Goal: Task Accomplishment & Management: Use online tool/utility

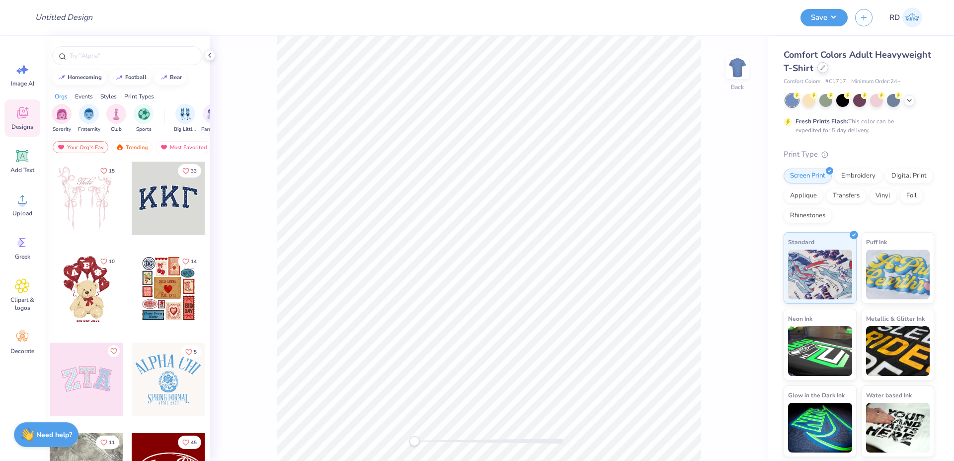
click at [822, 73] on div at bounding box center [823, 67] width 11 height 11
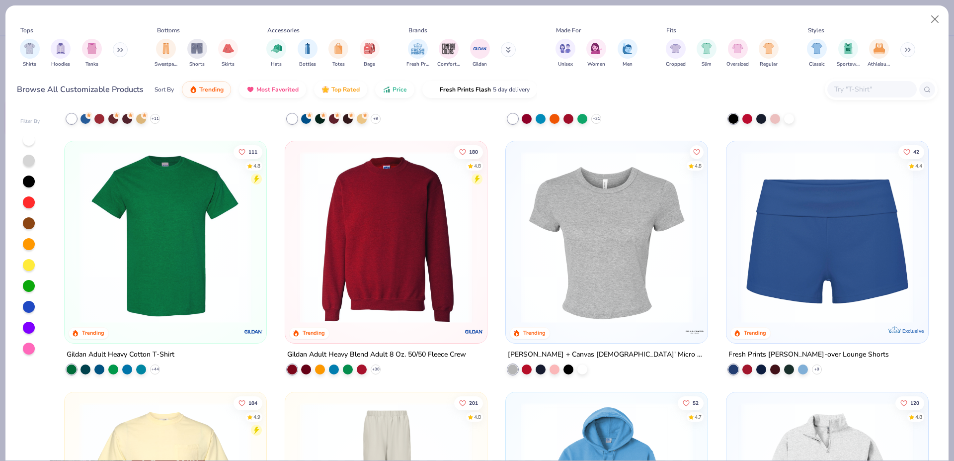
scroll to position [722, 0]
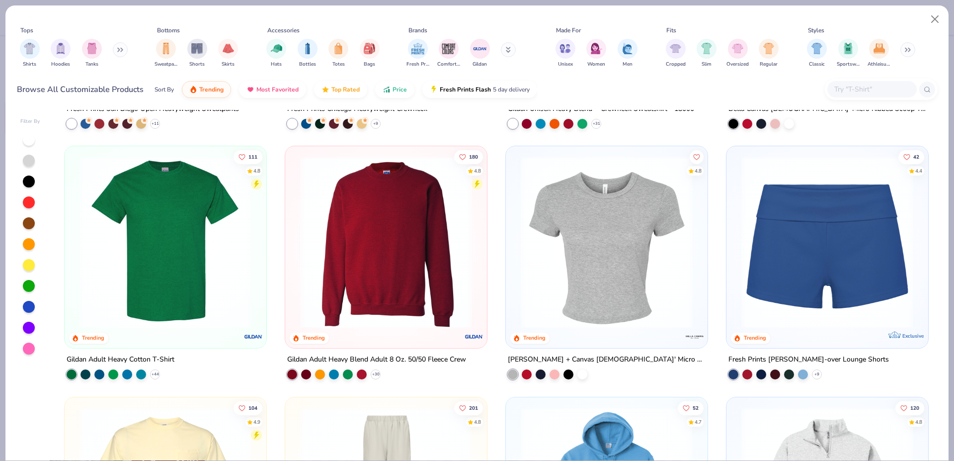
click at [538, 283] on img at bounding box center [607, 242] width 182 height 172
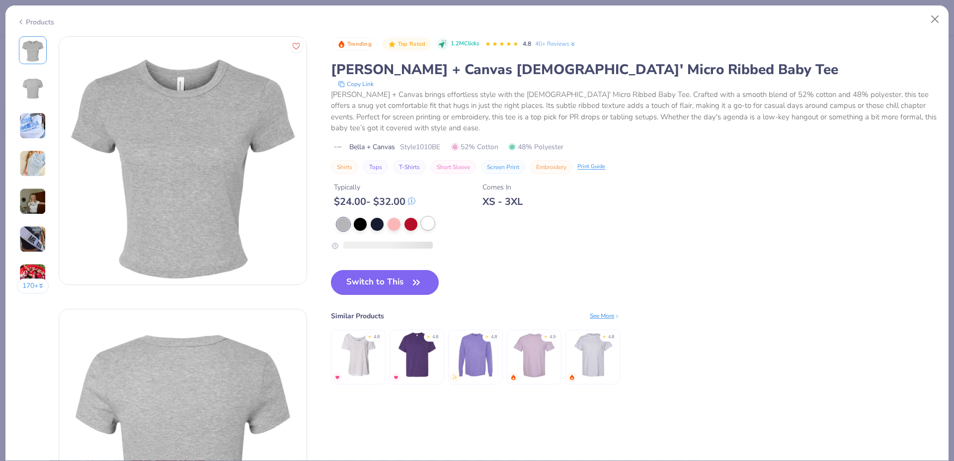
click at [429, 222] on div at bounding box center [428, 223] width 13 height 13
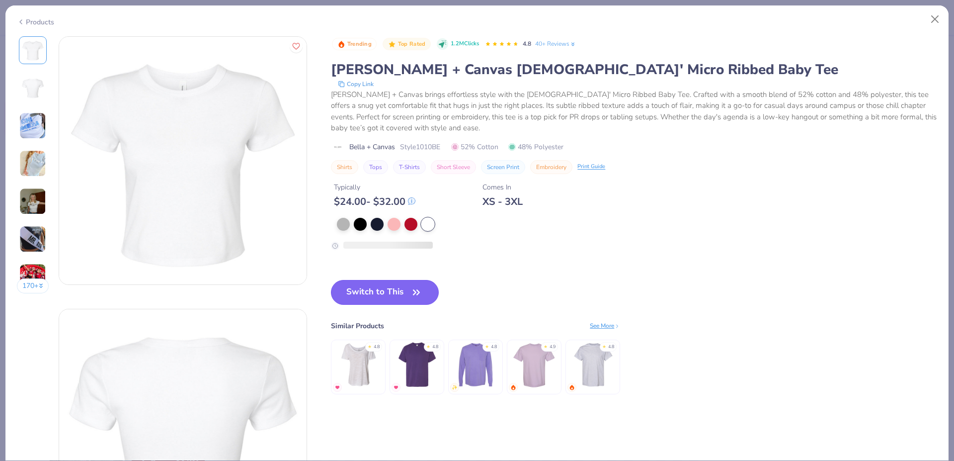
click at [415, 293] on icon "button" at bounding box center [417, 292] width 14 height 14
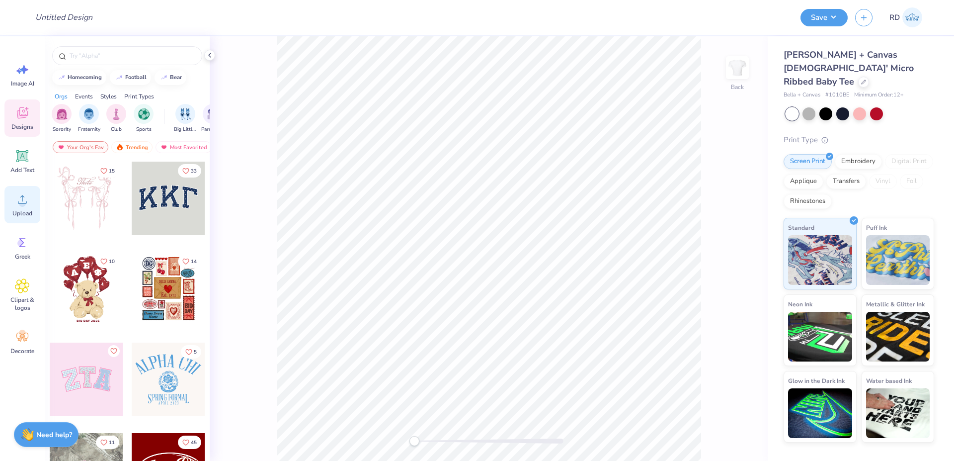
click at [30, 210] on span "Upload" at bounding box center [22, 213] width 20 height 8
click at [31, 212] on span "Upload" at bounding box center [22, 213] width 20 height 8
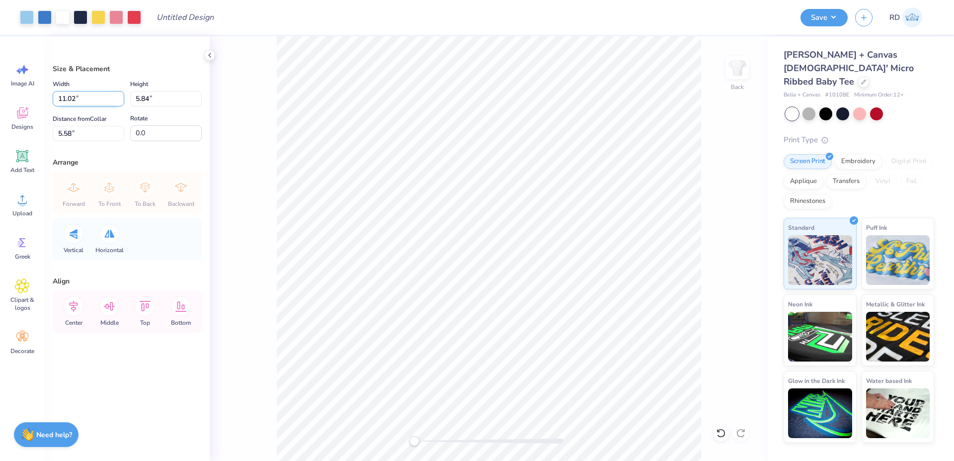
click at [81, 102] on input "11.02" at bounding box center [89, 98] width 72 height 15
type input "7.00"
type input "3.71"
type input "6.64"
click at [97, 106] on input "7.00" at bounding box center [89, 98] width 72 height 15
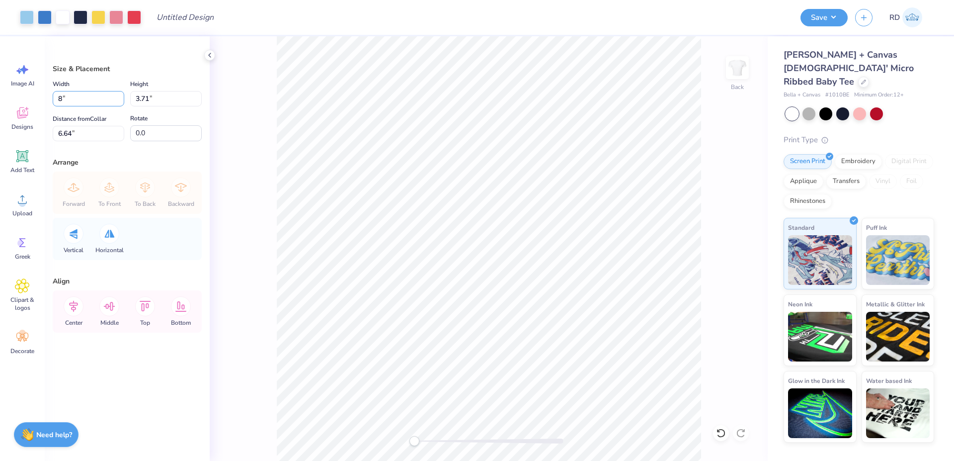
type input "8.00"
type input "4.24"
type input "6.38"
click at [93, 108] on div "Width 8.00 8.00 " Height 4.24 4.24 " Distance from Collar 6.38 6.38 " Rotate 0.0" at bounding box center [127, 109] width 149 height 63
click at [93, 100] on input "8.00" at bounding box center [89, 98] width 72 height 15
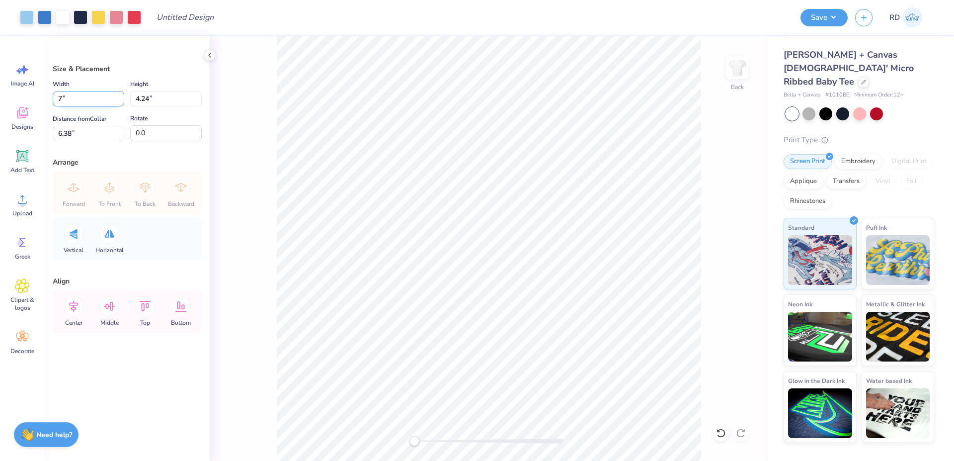
type input "7.00"
type input "3.71"
click at [82, 133] on input "6.64" at bounding box center [89, 133] width 72 height 15
type input "3"
click at [77, 309] on icon at bounding box center [74, 306] width 20 height 20
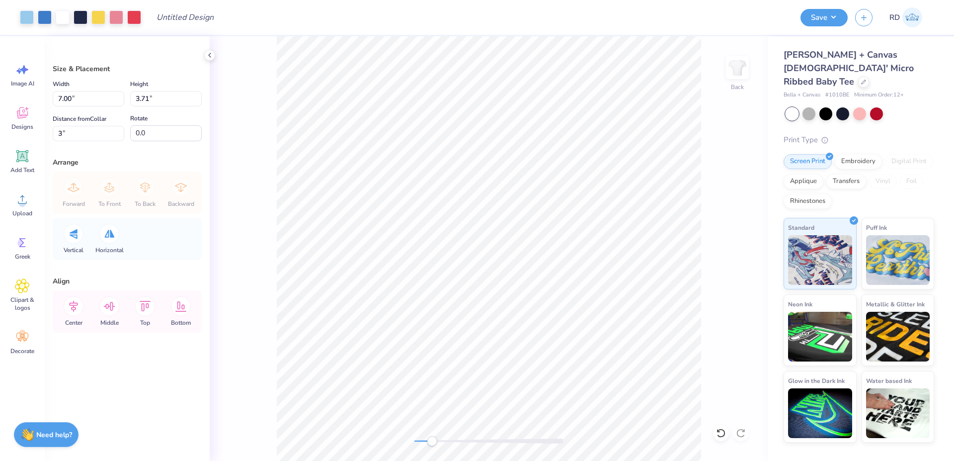
drag, startPoint x: 424, startPoint y: 441, endPoint x: 439, endPoint y: 440, distance: 14.9
click at [434, 443] on div at bounding box center [489, 440] width 149 height 5
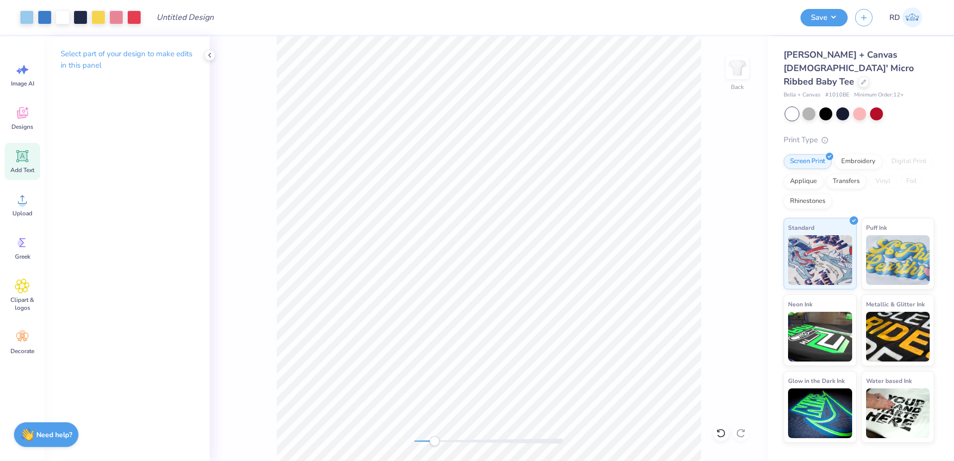
click at [21, 154] on icon at bounding box center [22, 156] width 9 height 9
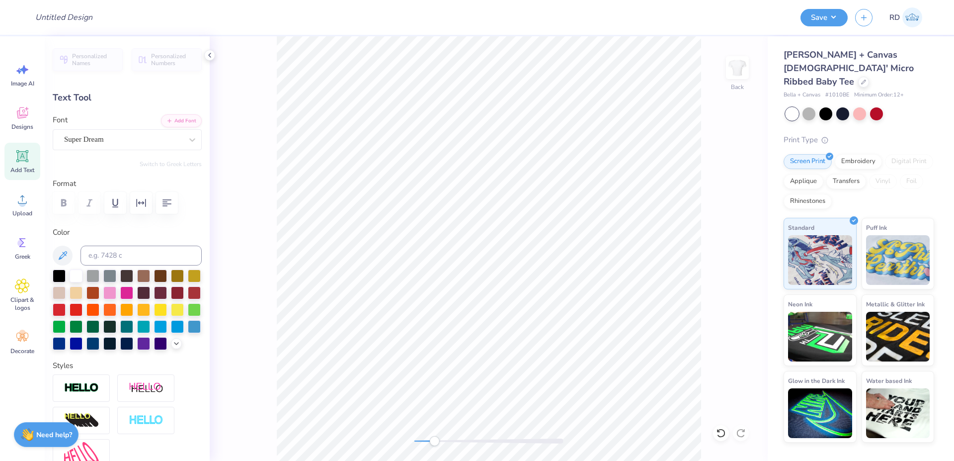
scroll to position [0, 1]
type textarea "KA"
click at [133, 294] on div at bounding box center [126, 291] width 13 height 13
type input "0.95"
type input "0.55"
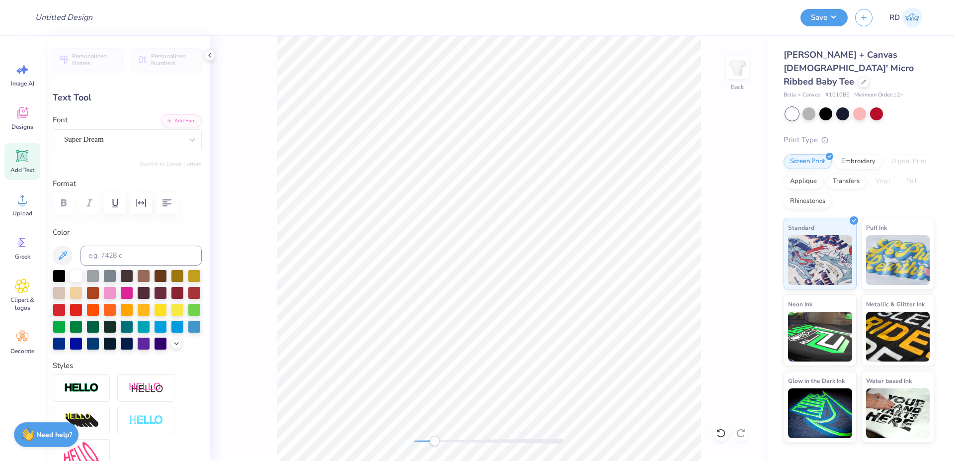
scroll to position [0, 6]
type textarea "KAPPA KAPPA GAMMA"
click at [178, 120] on button "Add Font" at bounding box center [181, 119] width 41 height 13
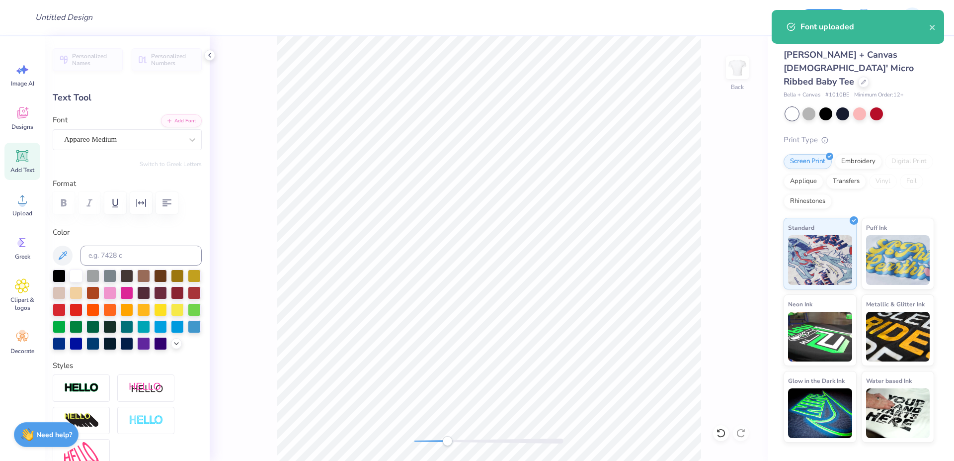
click at [447, 440] on div at bounding box center [489, 440] width 149 height 5
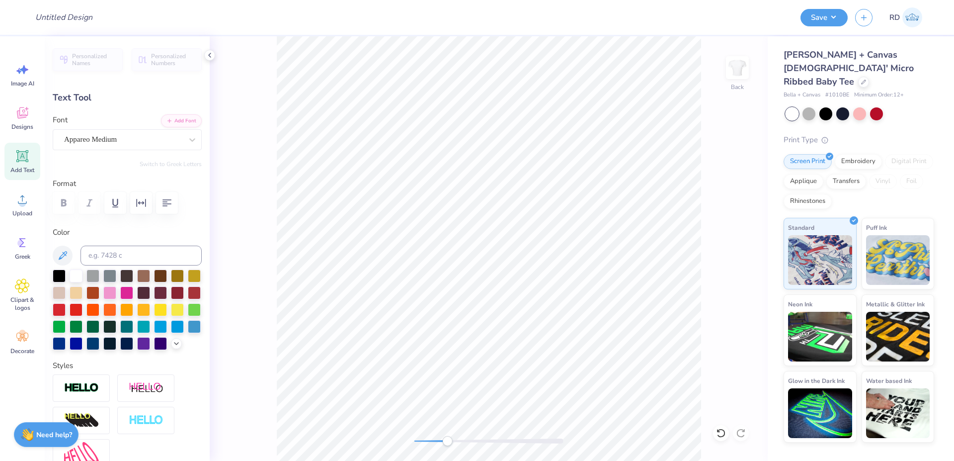
type input "6.52"
type input "0.40"
type input "7.97"
type input "6.66"
type input "0.41"
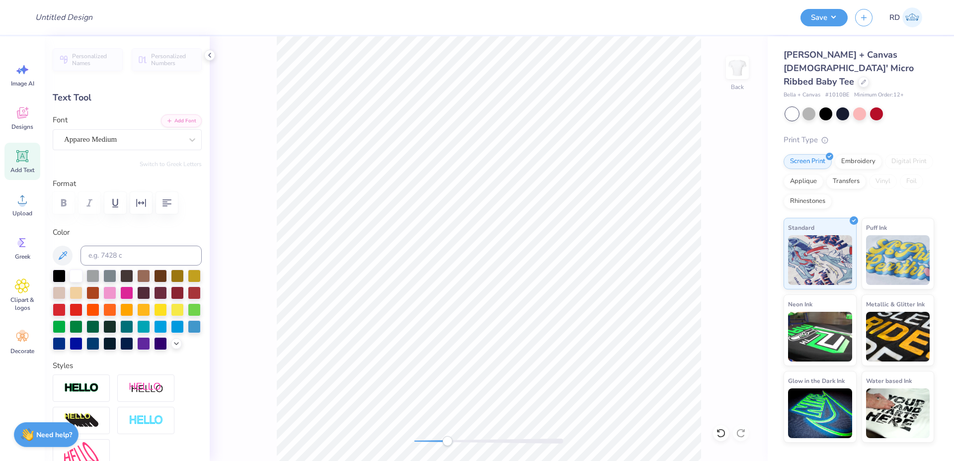
type input "5.37"
click at [27, 158] on icon at bounding box center [22, 156] width 12 height 12
type input "4.77"
type input "1.38"
type input "7.81"
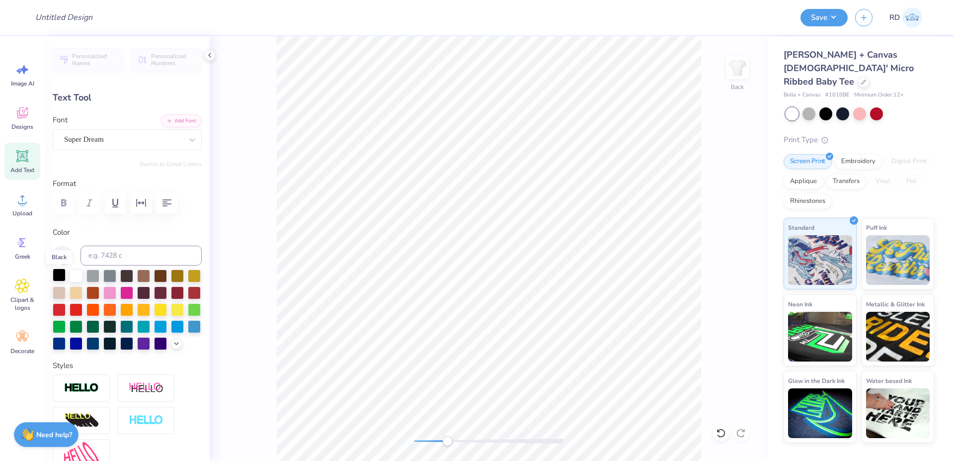
click at [56, 276] on div at bounding box center [59, 274] width 13 height 13
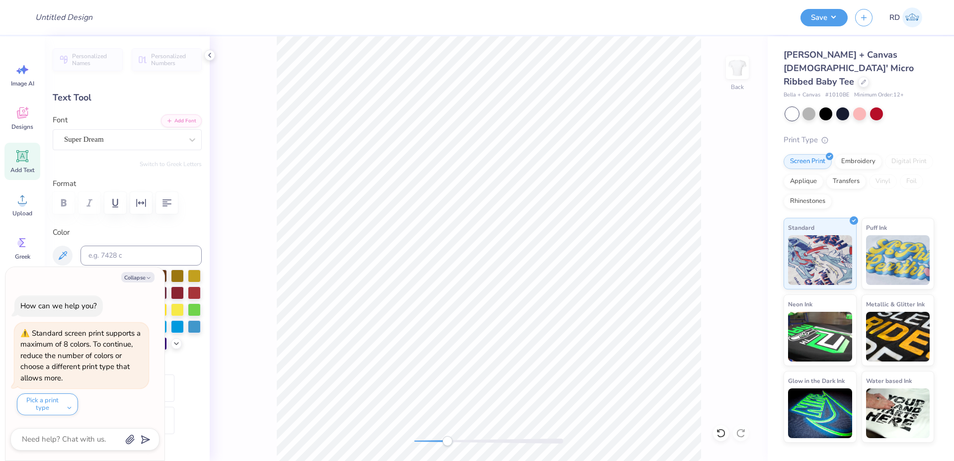
scroll to position [0, 2]
type textarea "x"
type textarea "P"
type textarea "x"
type textarea "Pa"
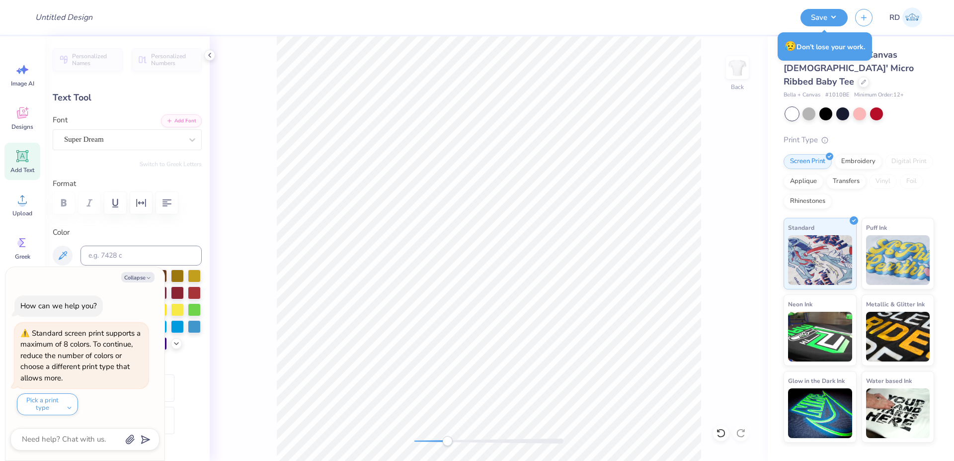
type textarea "x"
type textarea "Par"
type textarea "x"
type textarea "Paren"
type textarea "x"
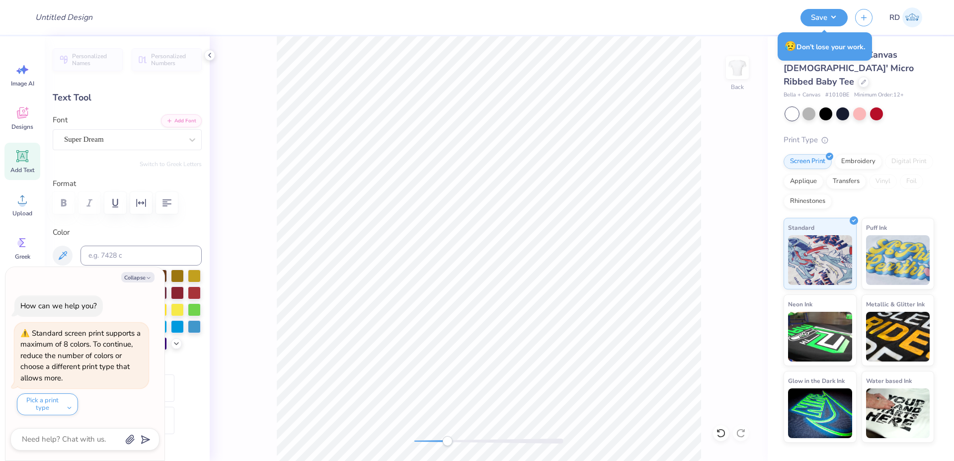
type textarea "Parent"
type textarea "x"
type textarea "Parents"
type textarea "x"
type textarea "Parents"
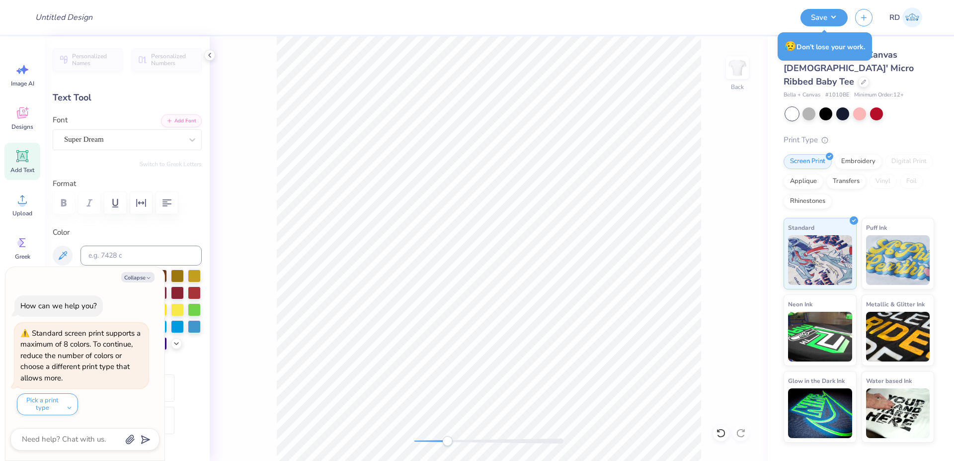
type textarea "x"
type textarea "Parents W"
type textarea "x"
type textarea "Parents We"
type textarea "x"
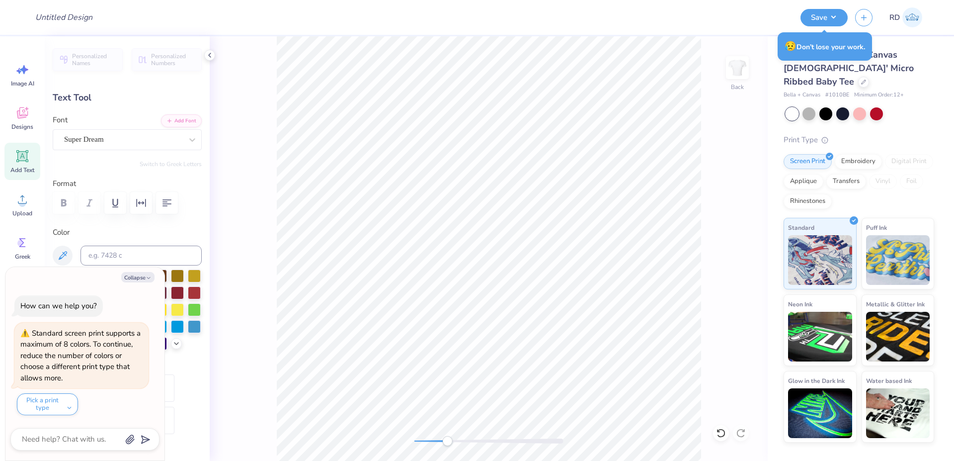
type textarea "Parents Wee"
type textarea "x"
type textarea "Parents Weekend"
type textarea "x"
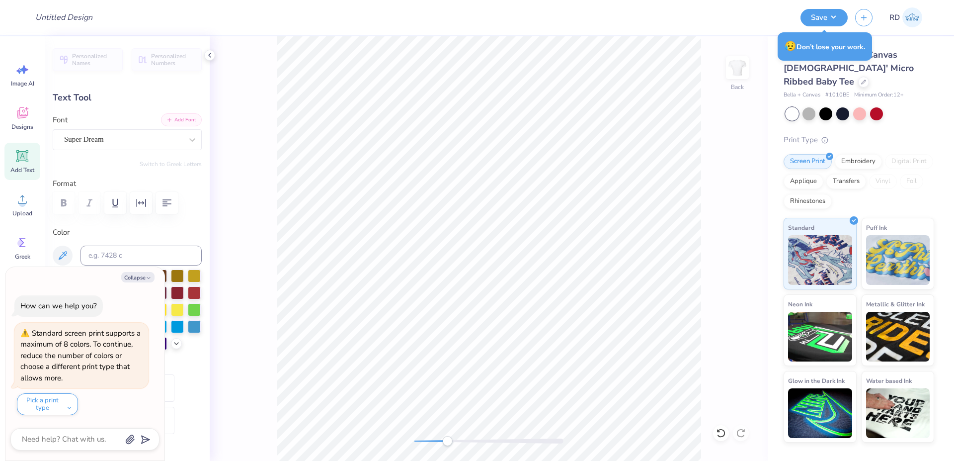
type textarea "Parents Weekend"
click at [179, 120] on button "Add Font" at bounding box center [181, 119] width 41 height 13
click at [139, 283] on div "Collapse How can we help you? Standard screen print supports a maximum of 8 col…" at bounding box center [84, 363] width 159 height 193
type textarea "x"
type input "4.98"
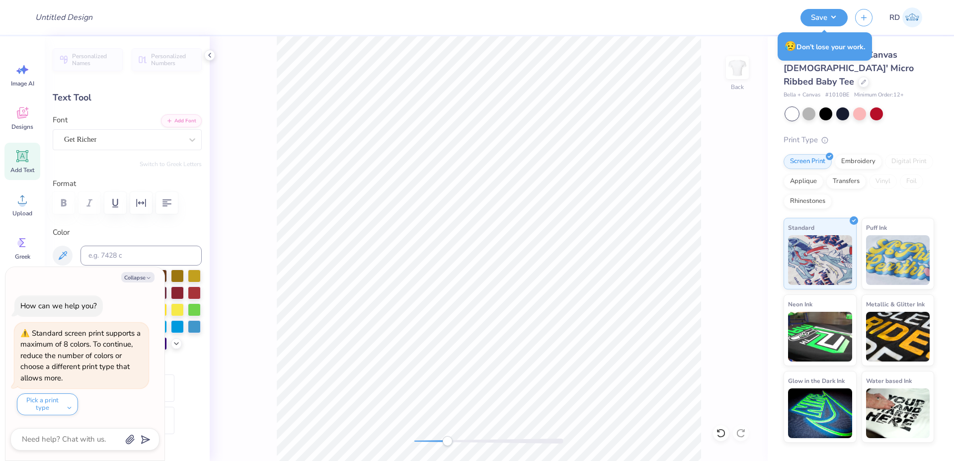
type input "1.04"
type input "7.72"
click at [139, 279] on button "Collapse" at bounding box center [137, 277] width 33 height 10
type textarea "x"
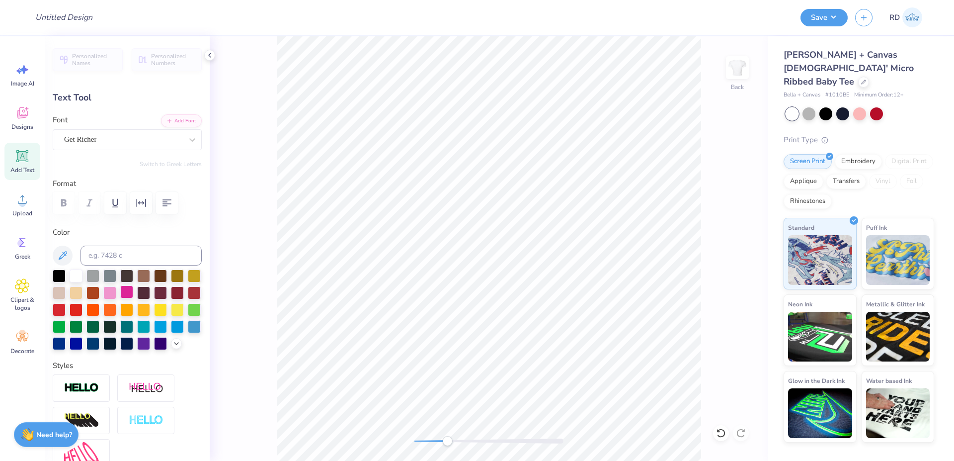
click at [133, 296] on div at bounding box center [126, 291] width 13 height 13
type input "4.71"
type input "0.98"
type input "5.77"
click at [479, 442] on div at bounding box center [489, 440] width 149 height 5
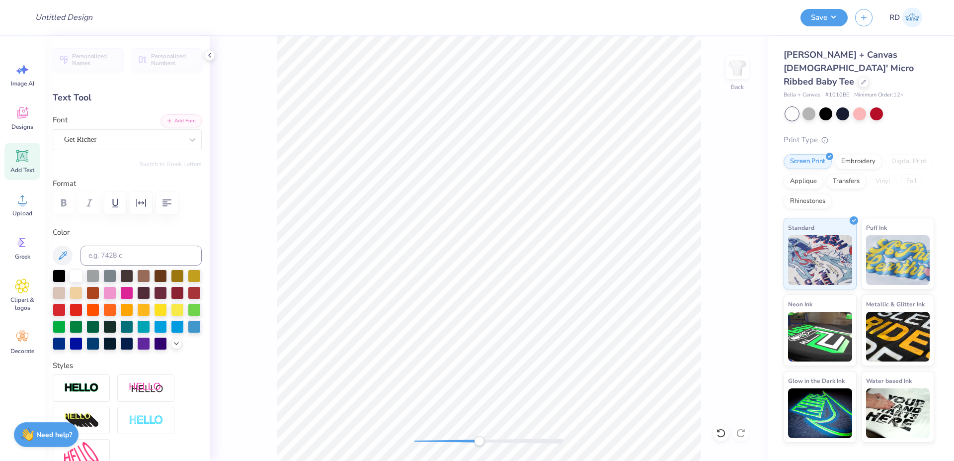
type input "4.72"
type input "5.73"
click at [442, 440] on div at bounding box center [489, 440] width 149 height 5
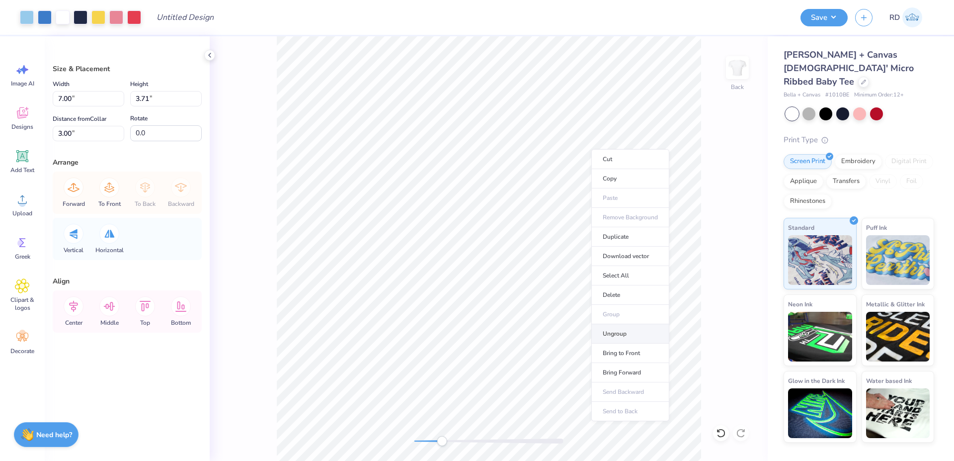
click at [629, 337] on li "Ungroup" at bounding box center [631, 333] width 78 height 19
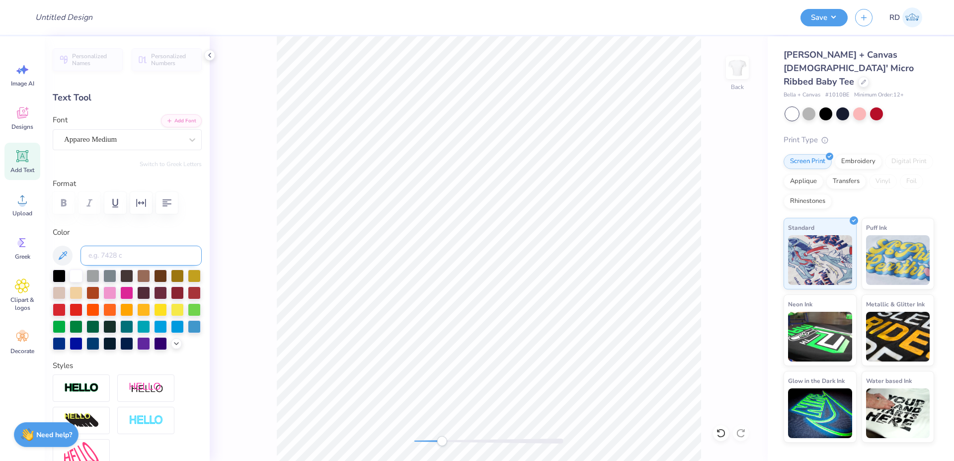
click at [115, 257] on input at bounding box center [141, 256] width 121 height 20
click at [116, 254] on input at bounding box center [141, 256] width 121 height 20
type input "533"
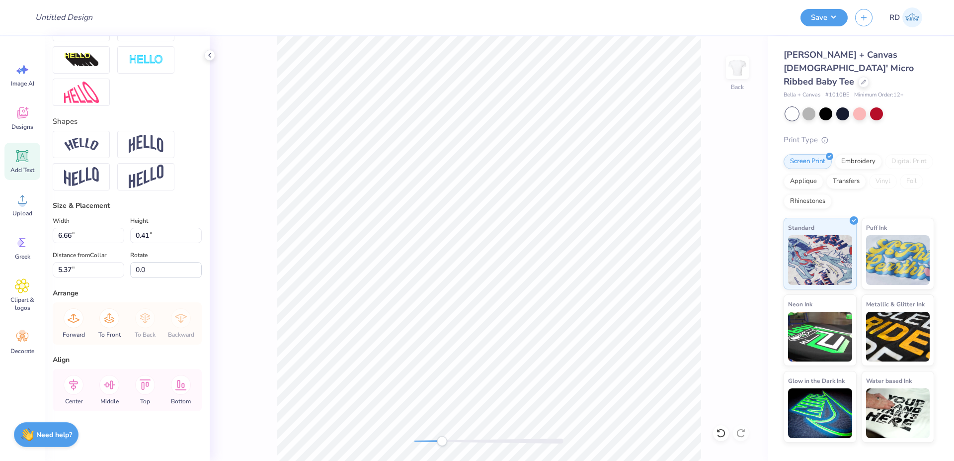
scroll to position [379, 0]
click at [73, 385] on icon at bounding box center [74, 385] width 20 height 20
type input "4.72"
type input "0.98"
type input "5.73"
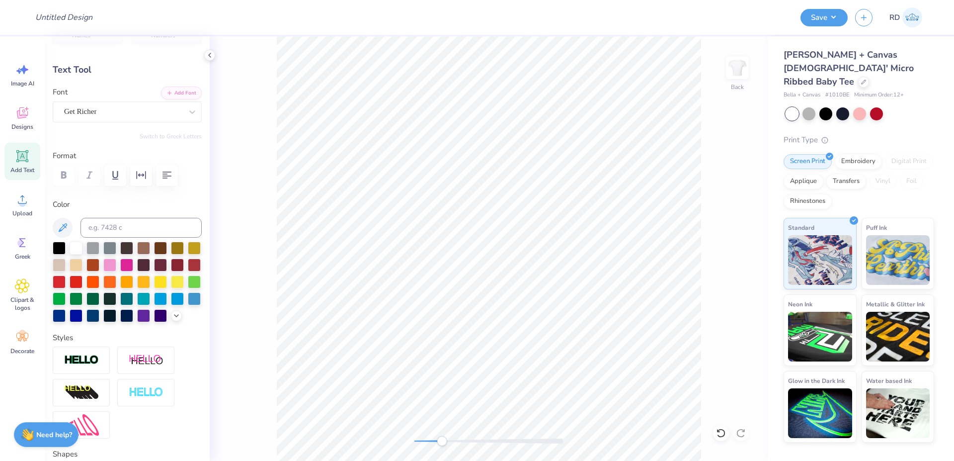
scroll to position [0, 0]
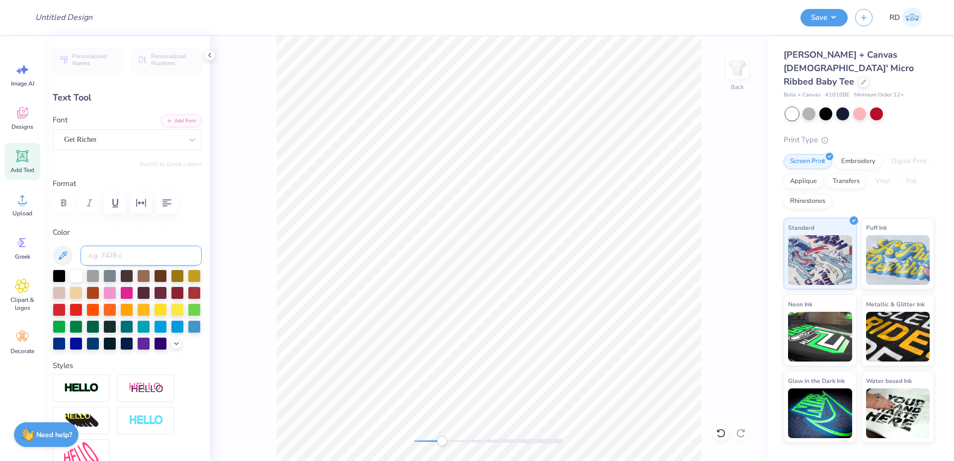
click at [113, 246] on input at bounding box center [141, 256] width 121 height 20
type input "533"
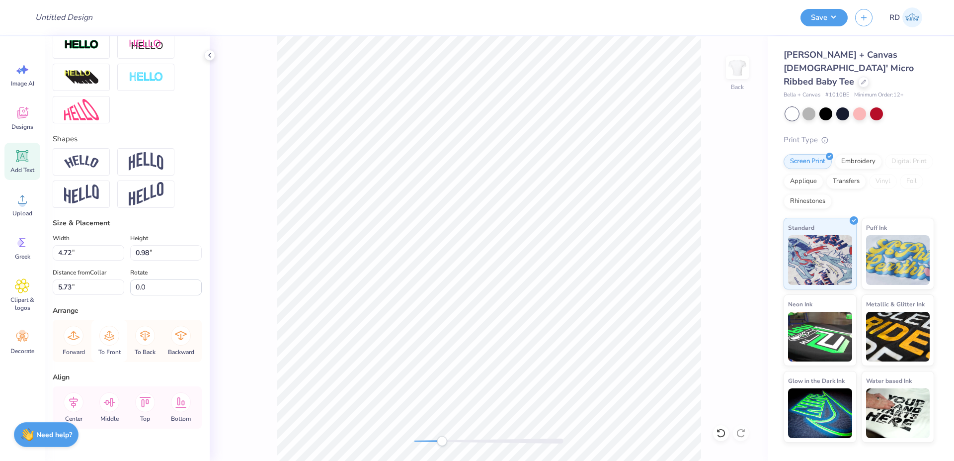
scroll to position [358, 0]
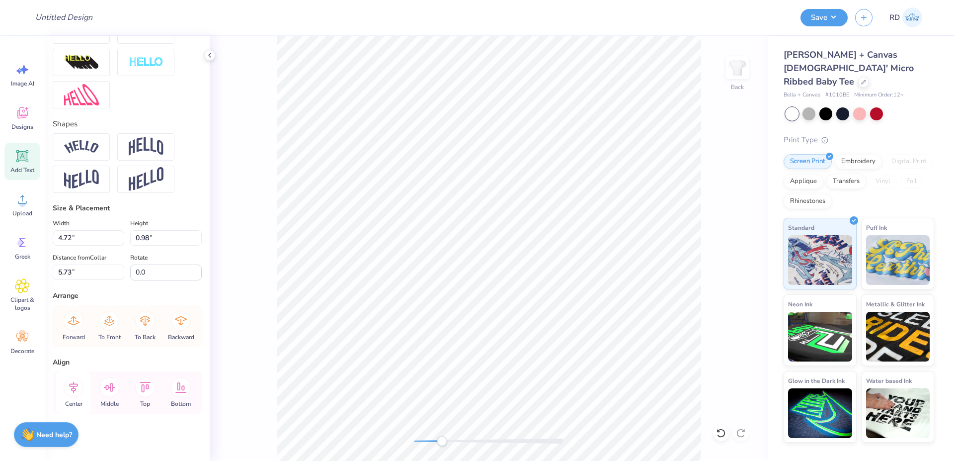
click at [79, 397] on icon at bounding box center [74, 387] width 20 height 20
click at [417, 438] on div at bounding box center [489, 441] width 149 height 10
click at [177, 19] on input "Design Title" at bounding box center [197, 17] width 97 height 20
paste input "FPS240637"
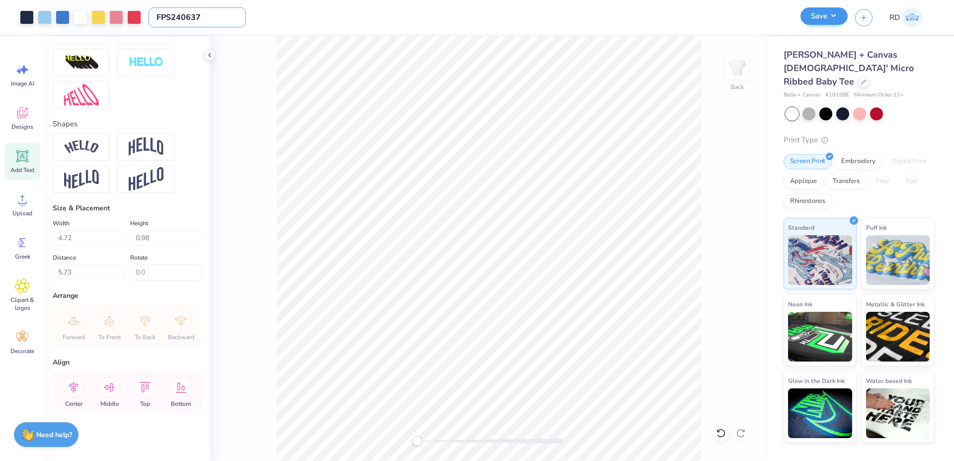
type input "FPS240637"
click at [829, 16] on button "Save" at bounding box center [824, 15] width 47 height 17
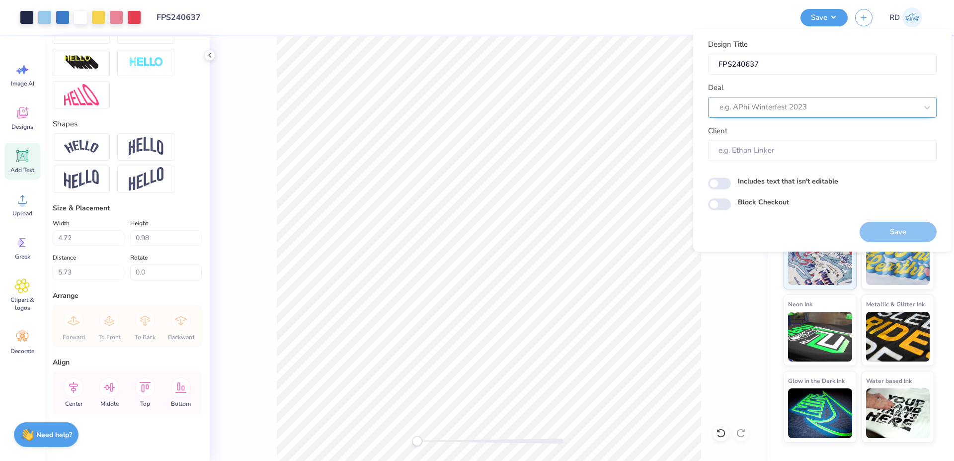
click at [793, 108] on div at bounding box center [819, 106] width 198 height 13
click at [789, 135] on div "Design Tool Gallery" at bounding box center [822, 134] width 221 height 16
type input "gallery"
type input "Design Tool Gallery User"
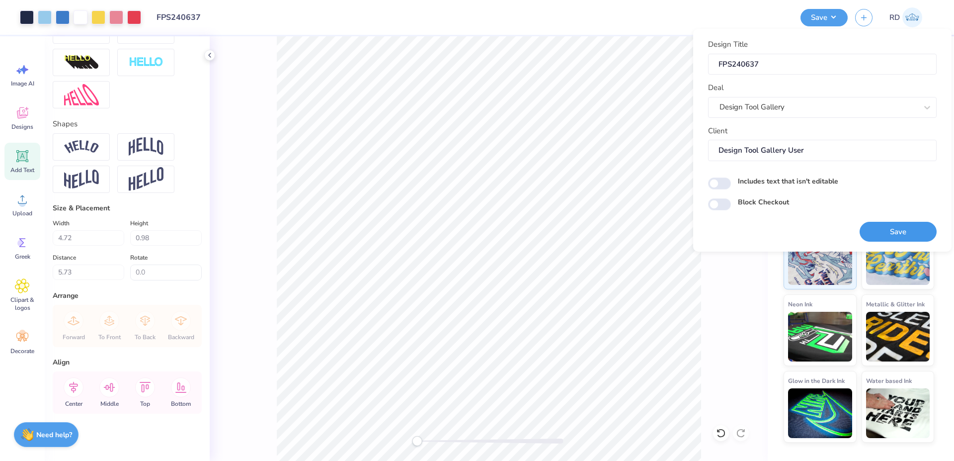
click at [896, 230] on button "Save" at bounding box center [898, 232] width 77 height 20
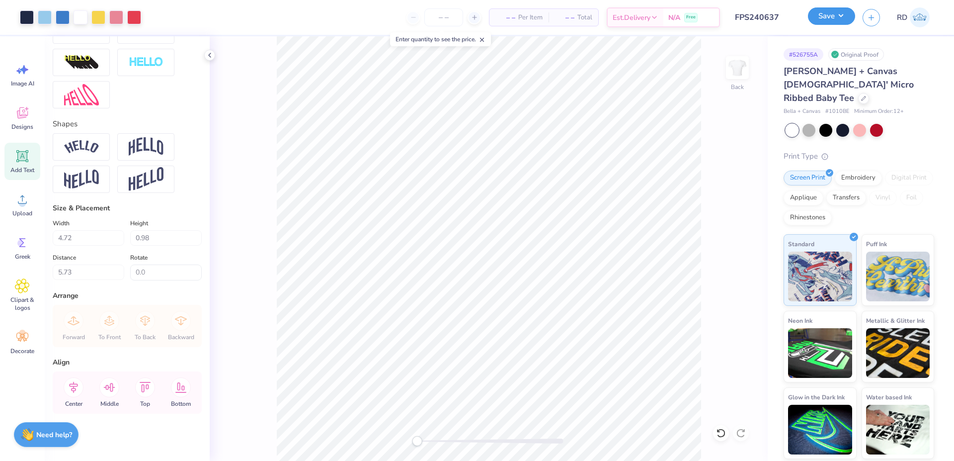
click at [849, 21] on button "Save" at bounding box center [831, 15] width 47 height 17
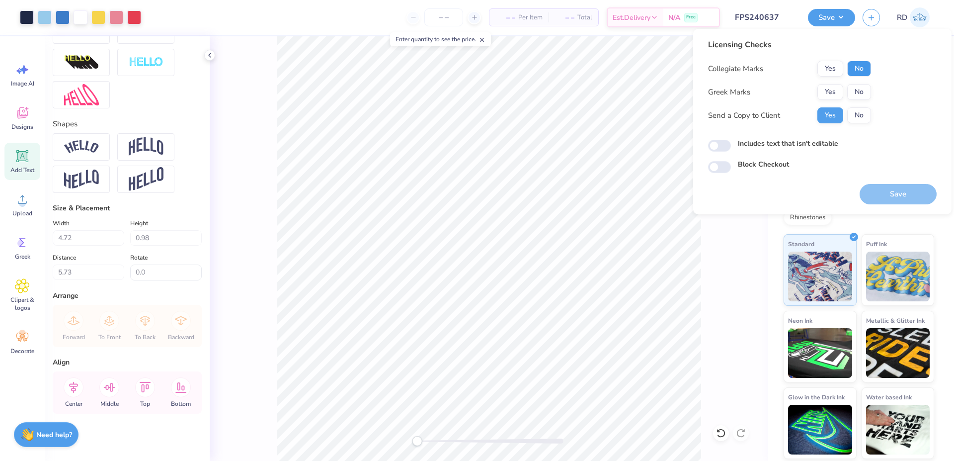
click at [859, 67] on button "No" at bounding box center [860, 69] width 24 height 16
click at [836, 91] on button "Yes" at bounding box center [831, 92] width 26 height 16
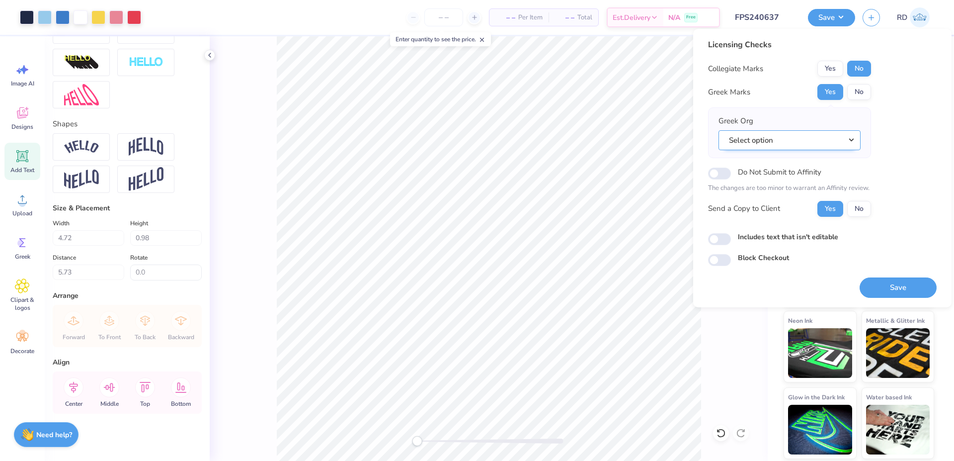
click at [831, 145] on button "Select option" at bounding box center [790, 140] width 142 height 20
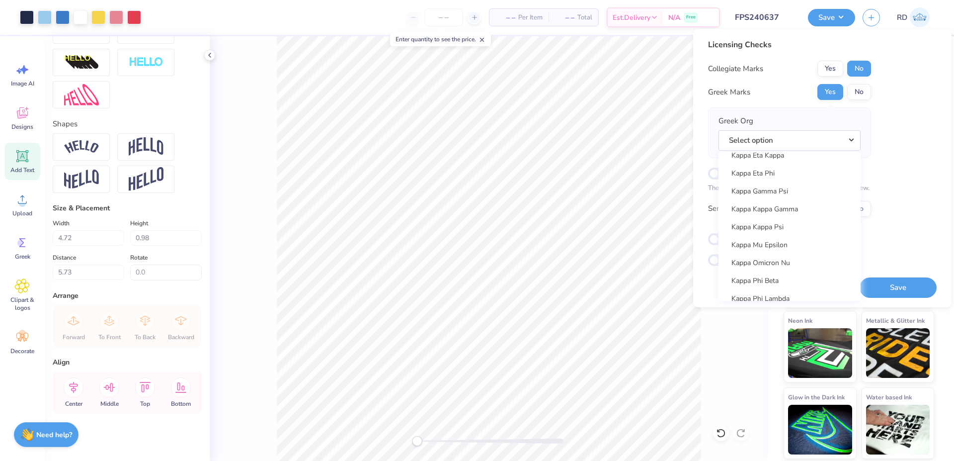
scroll to position [3676, 0]
click at [788, 210] on link "Kappa Kappa Gamma" at bounding box center [790, 210] width 134 height 16
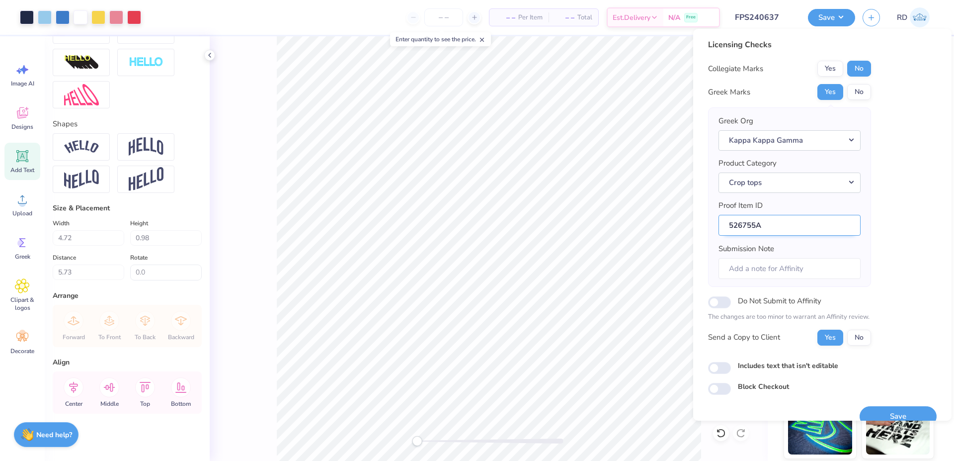
drag, startPoint x: 755, startPoint y: 223, endPoint x: 716, endPoint y: 224, distance: 38.8
click at [719, 224] on input "526755A" at bounding box center [790, 225] width 142 height 21
click at [868, 410] on button "Save" at bounding box center [898, 416] width 77 height 20
